Goal: Information Seeking & Learning: Check status

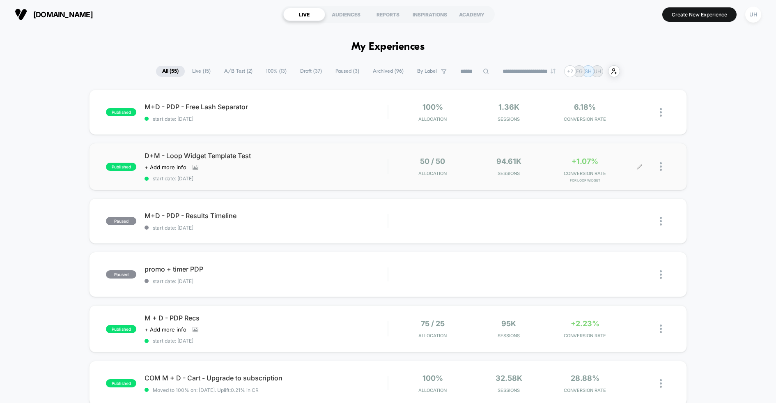
click at [389, 157] on div "50 / 50 Allocation 94.61k Sessions +1.07% CONVERSION RATE for loop widget" at bounding box center [529, 166] width 282 height 19
